Goal: Transaction & Acquisition: Purchase product/service

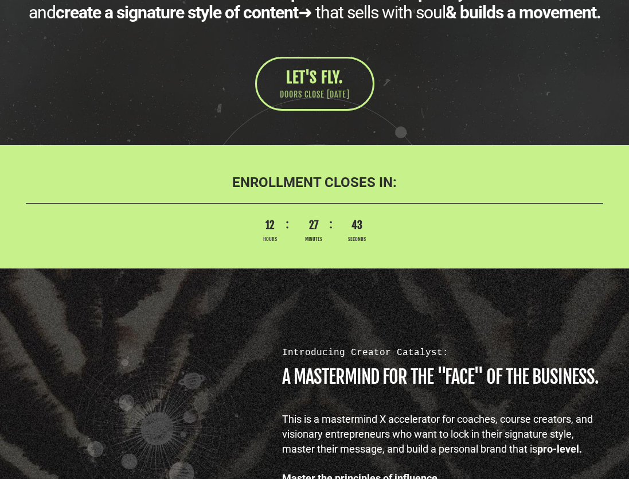
scroll to position [441, 0]
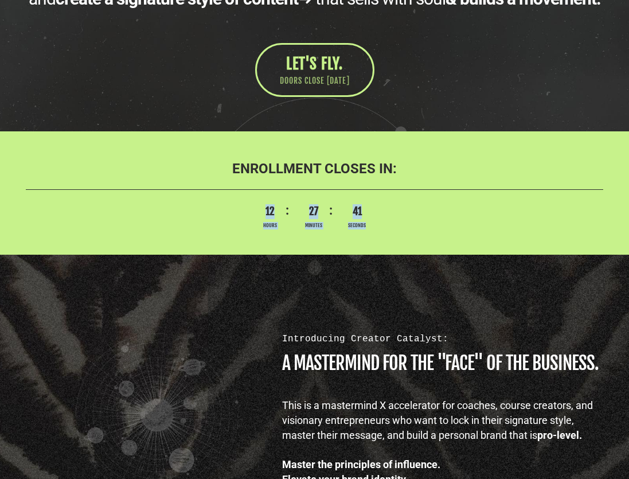
drag, startPoint x: 264, startPoint y: 216, endPoint x: 370, endPoint y: 229, distance: 106.9
click at [370, 229] on span "Seconds" at bounding box center [357, 225] width 32 height 7
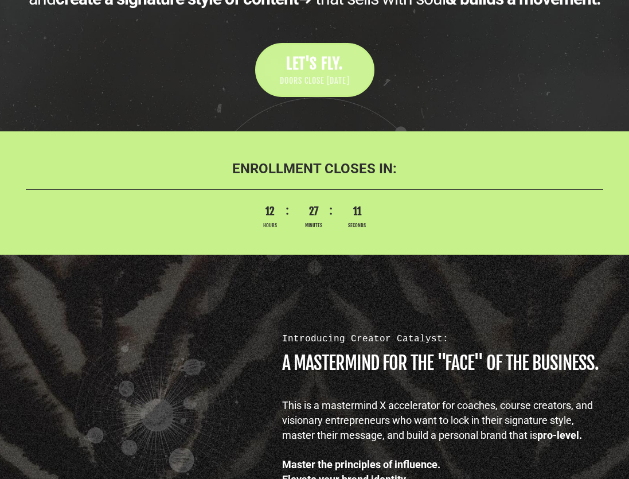
click at [283, 67] on link "LET'S FLY. DOORS CLOSE SEPTEMBER 5" at bounding box center [314, 69] width 119 height 53
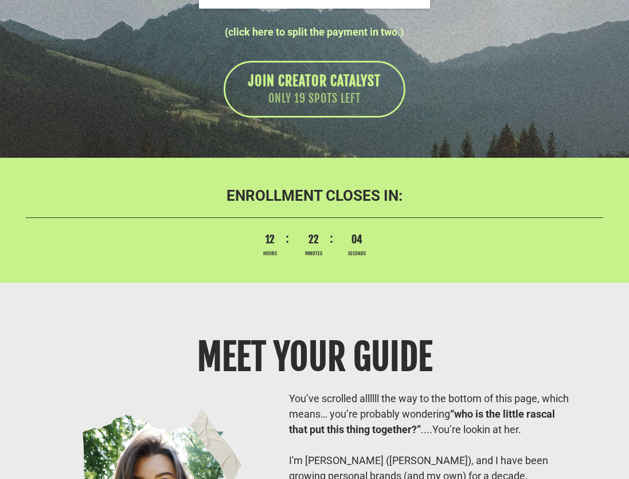
scroll to position [8448, 0]
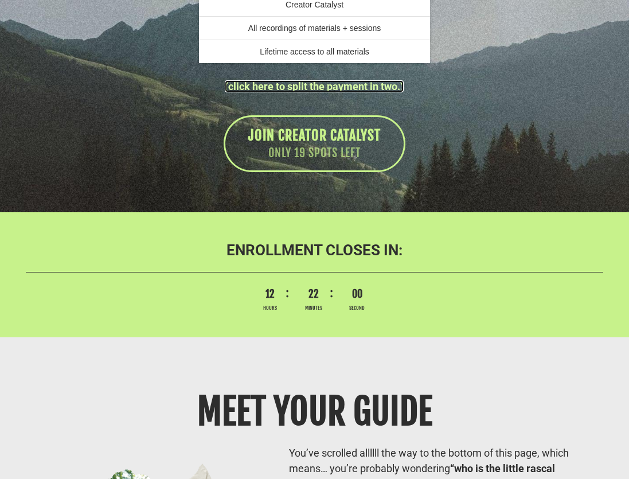
click at [395, 92] on link "(click here to split the payment in two.)" at bounding box center [314, 86] width 179 height 12
